Goal: Contribute content: Add original content to the website for others to see

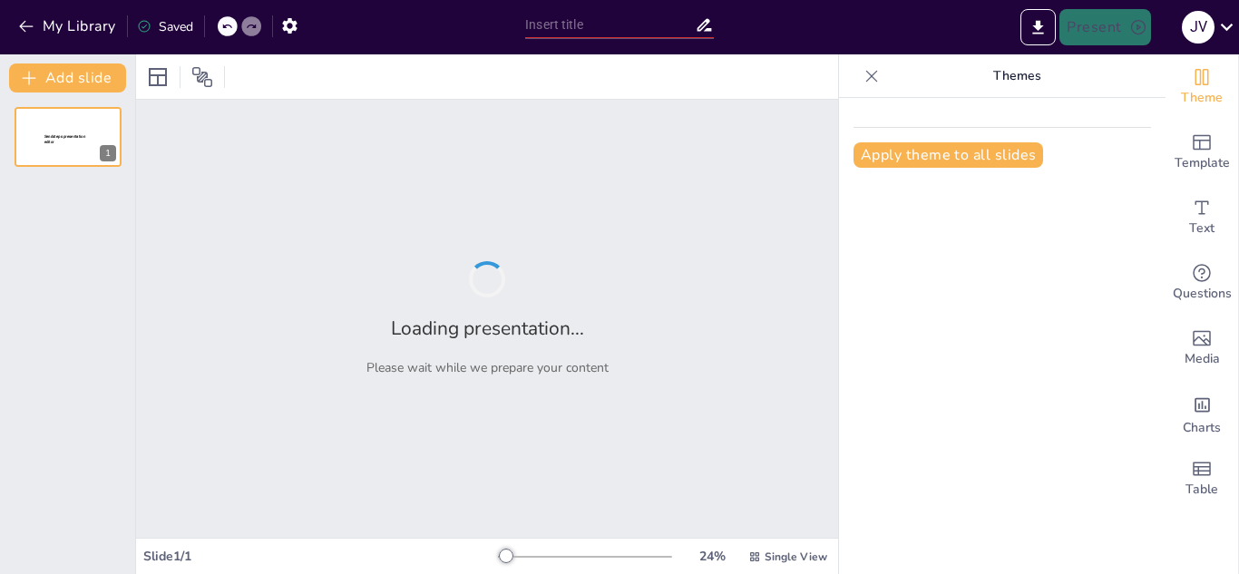
type input "Assessment - Analista de Financiación Universitaria"
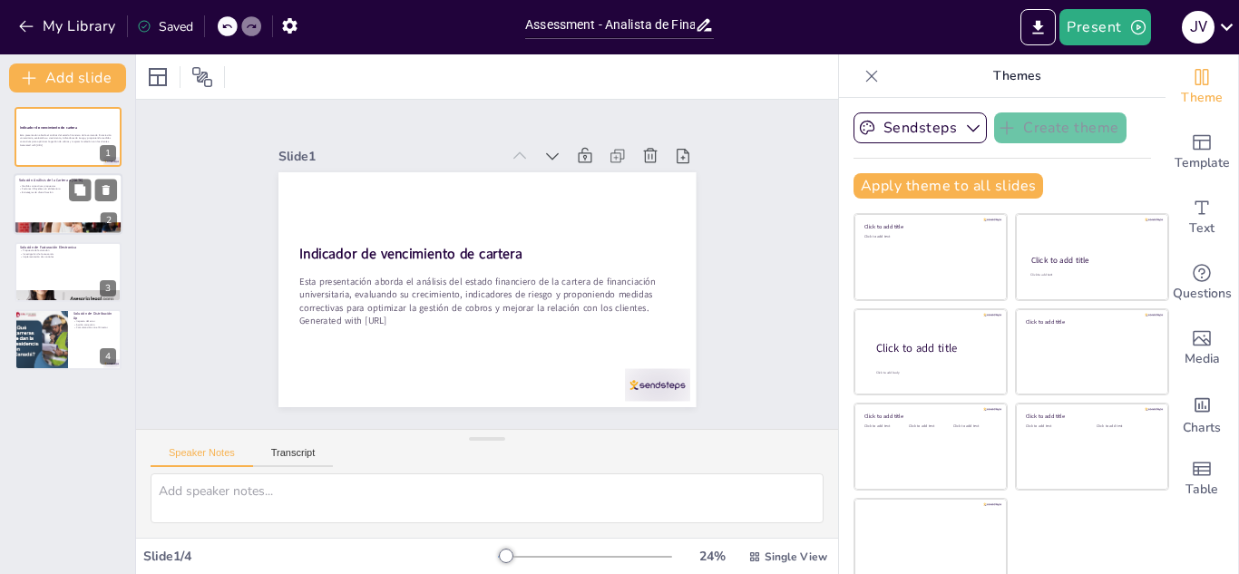
click at [53, 209] on div at bounding box center [68, 205] width 109 height 62
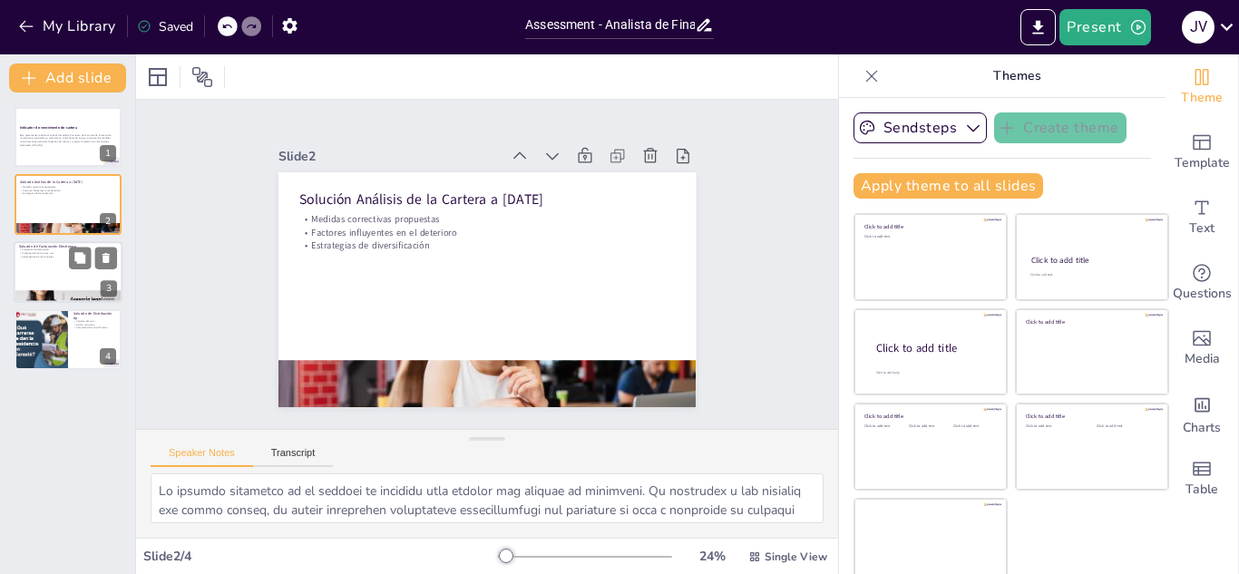
click at [47, 278] on div at bounding box center [68, 272] width 109 height 62
type textarea "La propuesta de generar y enviar la facturación pendiente es un paso crucial pa…"
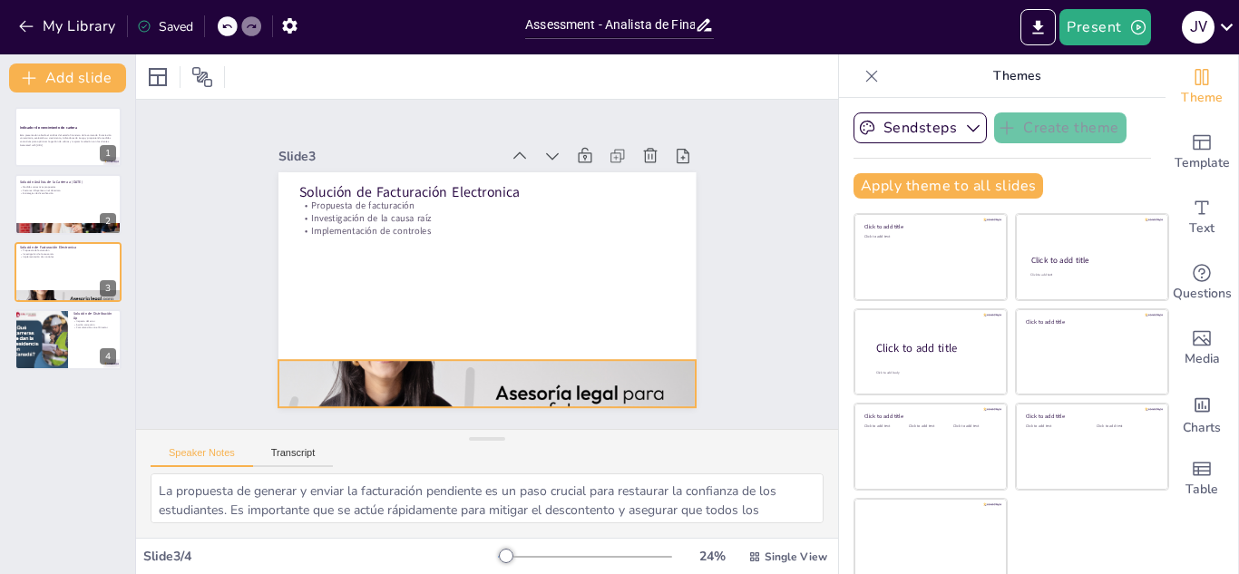
click at [563, 382] on div at bounding box center [462, 380] width 454 height 301
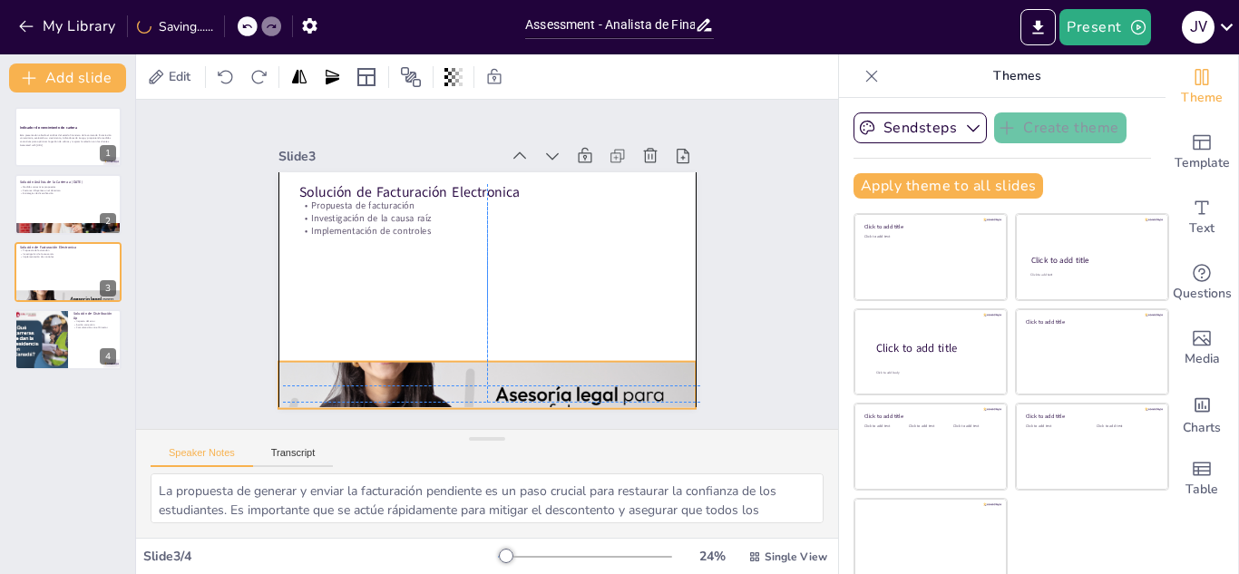
click at [549, 377] on div at bounding box center [462, 382] width 454 height 301
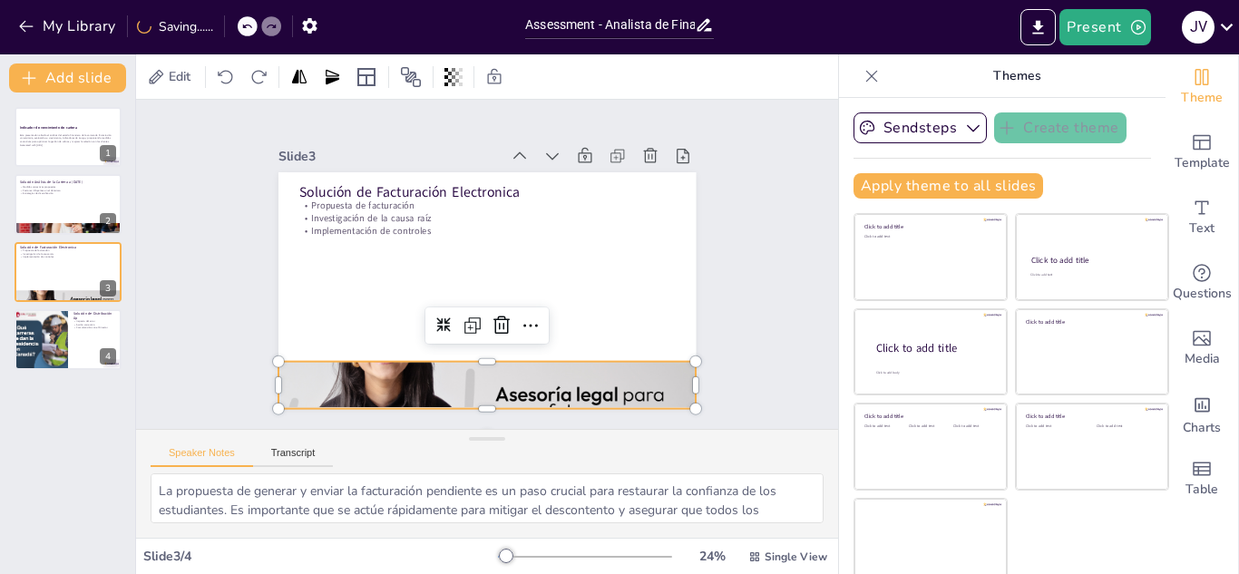
click at [549, 377] on div at bounding box center [486, 386] width 417 height 220
click at [549, 377] on div at bounding box center [416, 362] width 467 height 423
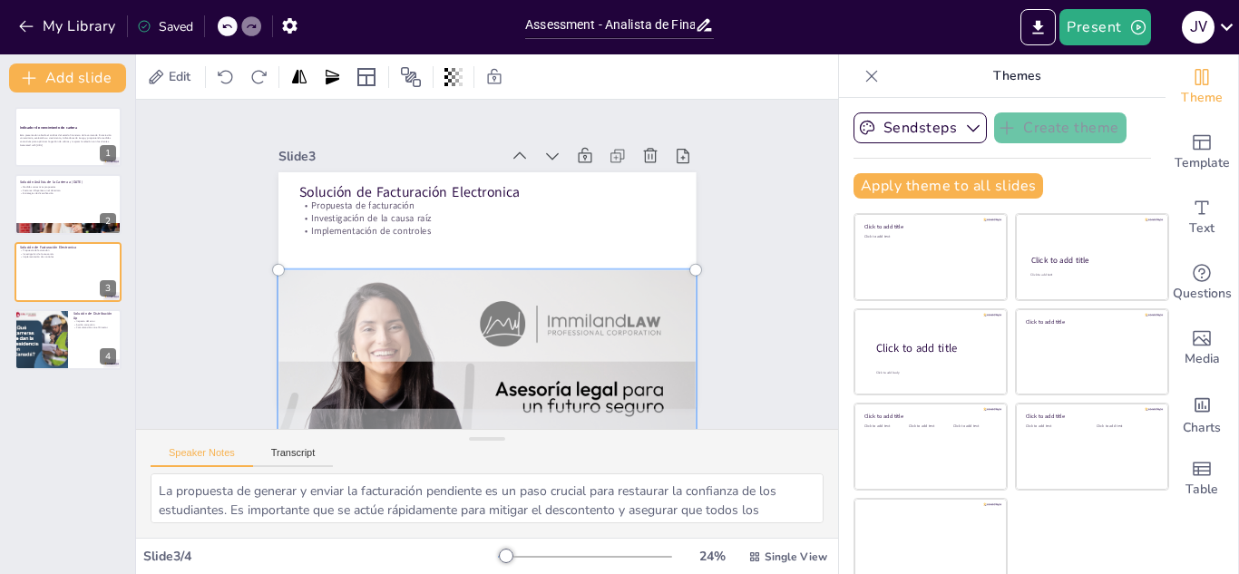
drag, startPoint x: 581, startPoint y: 314, endPoint x: 229, endPoint y: 301, distance: 352.2
click at [584, 309] on div at bounding box center [463, 376] width 480 height 327
click at [737, 202] on div "Slide 1 Indicador de vencimiento de cartera Esta presentación aborda el análisi…" at bounding box center [487, 265] width 755 height 468
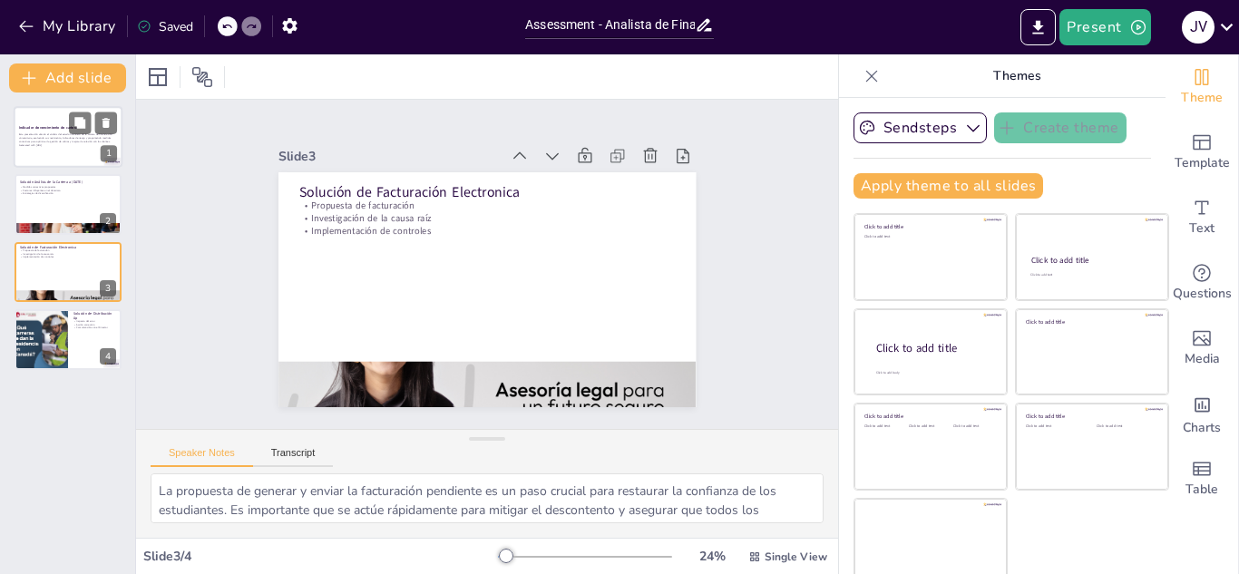
click at [46, 160] on div at bounding box center [68, 137] width 109 height 62
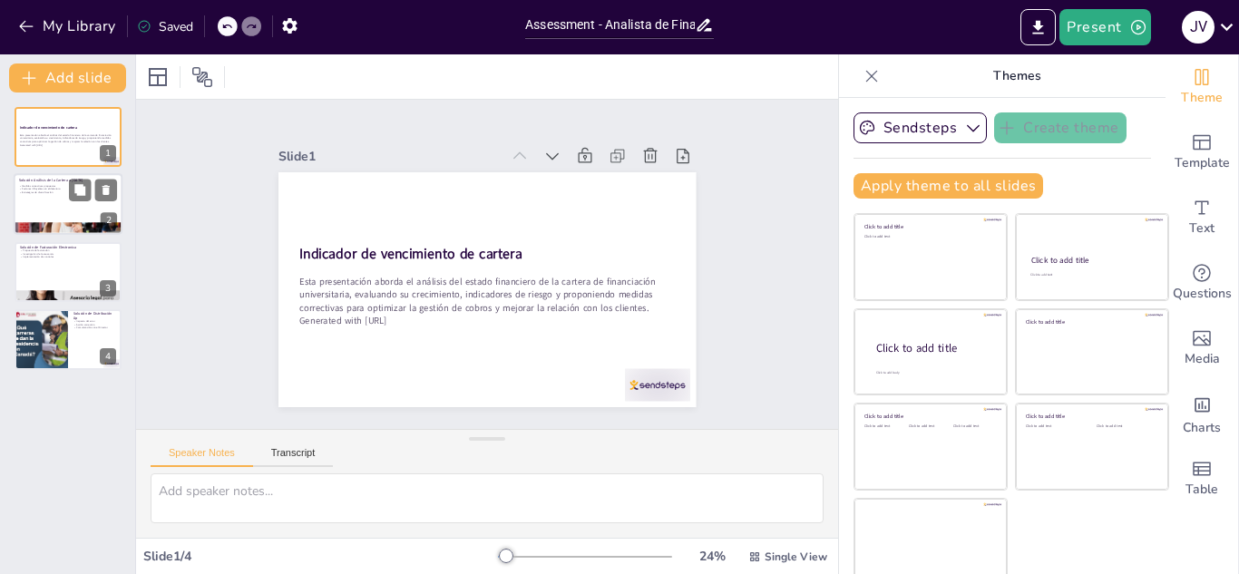
click at [46, 198] on div at bounding box center [68, 205] width 109 height 62
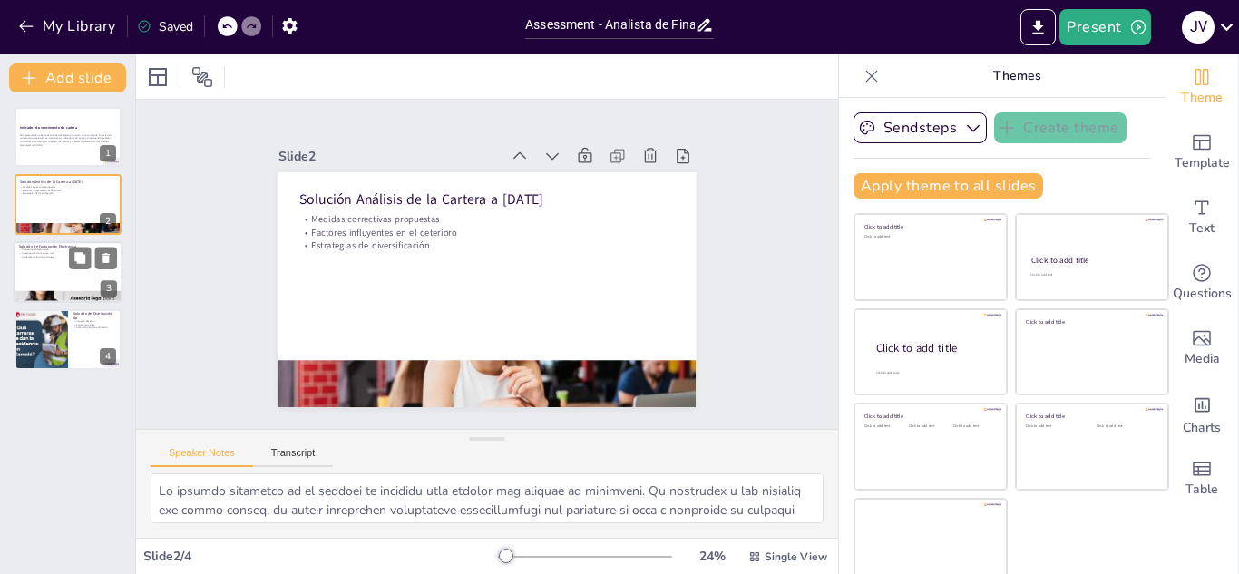
click at [49, 258] on p "Implementación de controles" at bounding box center [68, 257] width 98 height 4
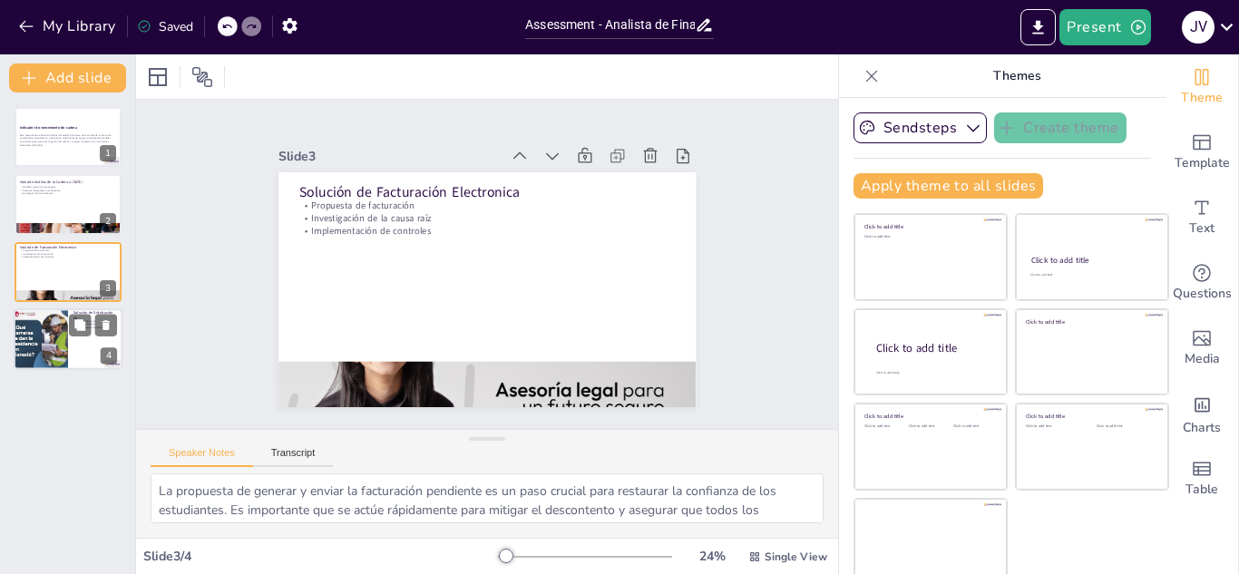
click at [49, 310] on div "Solución de Distribución Ap Impacto del error Acción correctiva Comunicación co…" at bounding box center [68, 339] width 109 height 62
type textarea "El impacto del error de distribución puede ser devastador para la universidad, …"
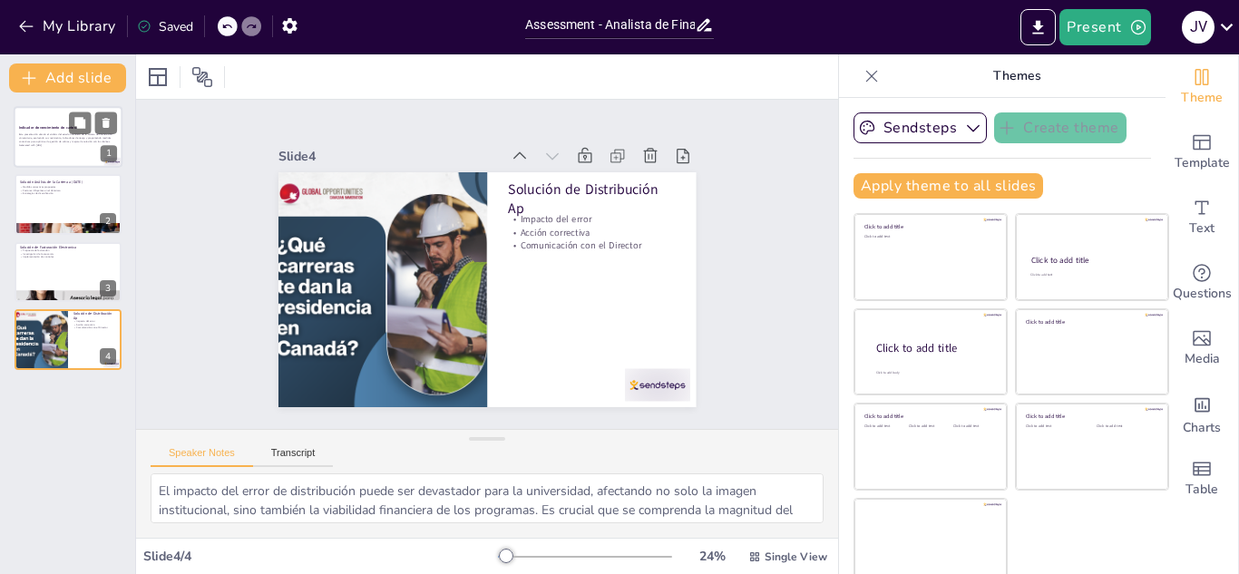
click at [50, 149] on div "Esta presentación aborda el análisis del estado financiero de la cartera de fin…" at bounding box center [68, 140] width 98 height 19
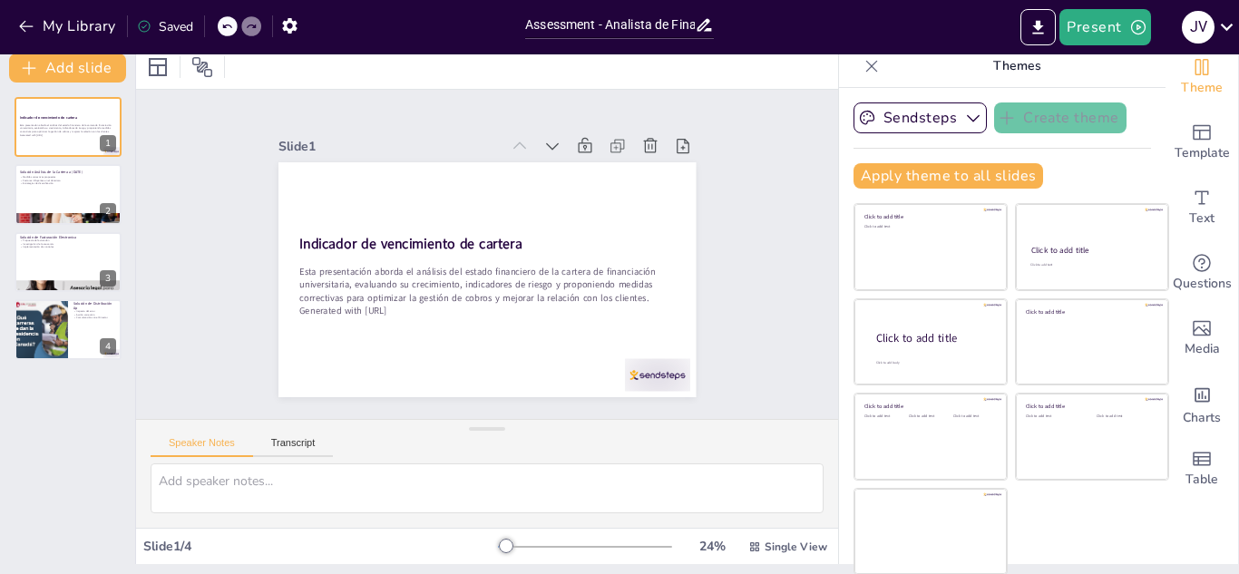
scroll to position [11, 0]
click at [28, 26] on icon "button" at bounding box center [26, 26] width 18 height 18
